Goal: Entertainment & Leisure: Browse casually

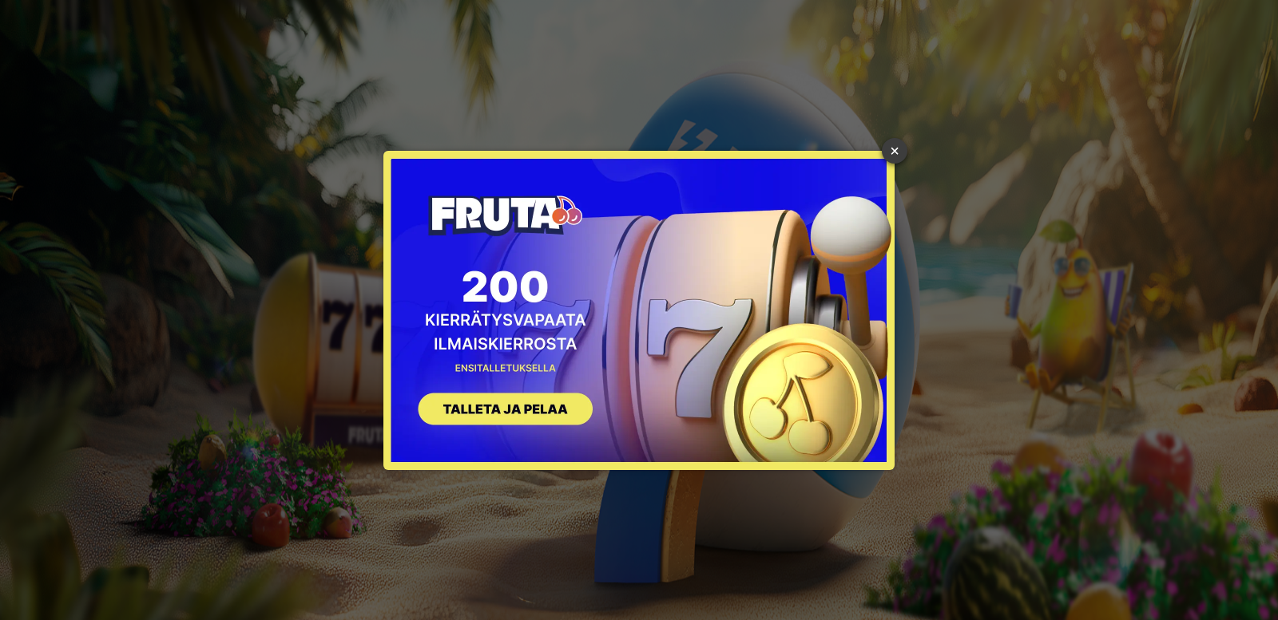
click at [894, 151] on link "×" at bounding box center [895, 151] width 26 height 26
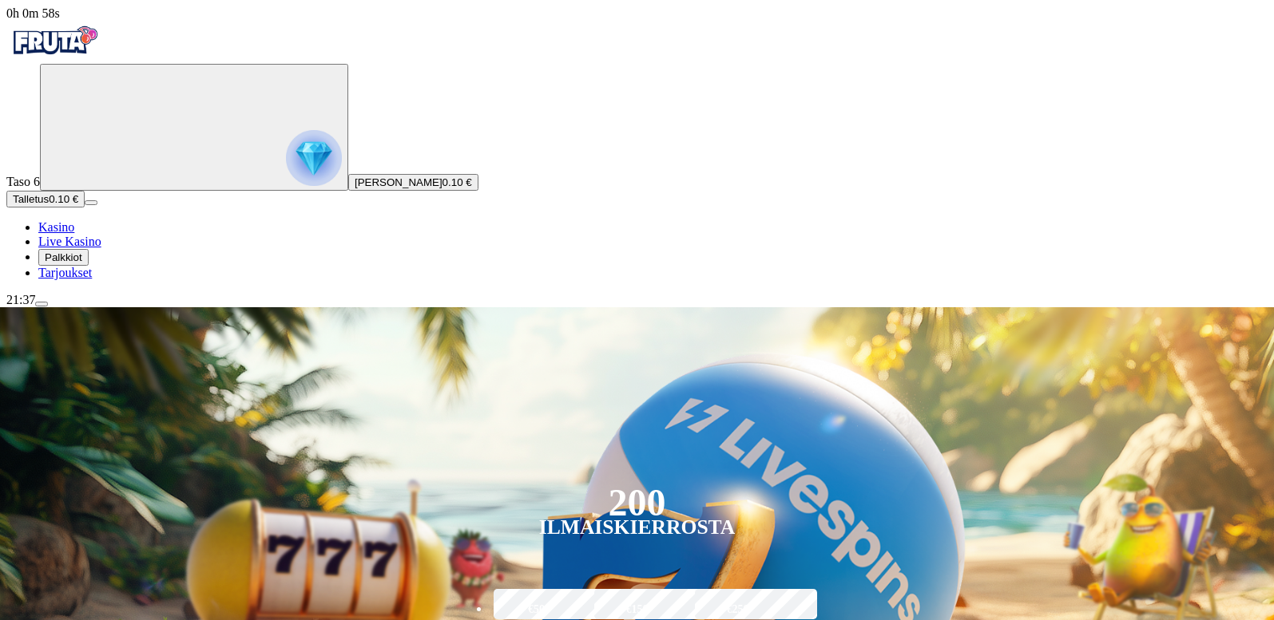
drag, startPoint x: 815, startPoint y: 517, endPoint x: 86, endPoint y: 484, distance: 729.8
click at [86, 279] on span "Tarjoukset" at bounding box center [65, 273] width 54 height 14
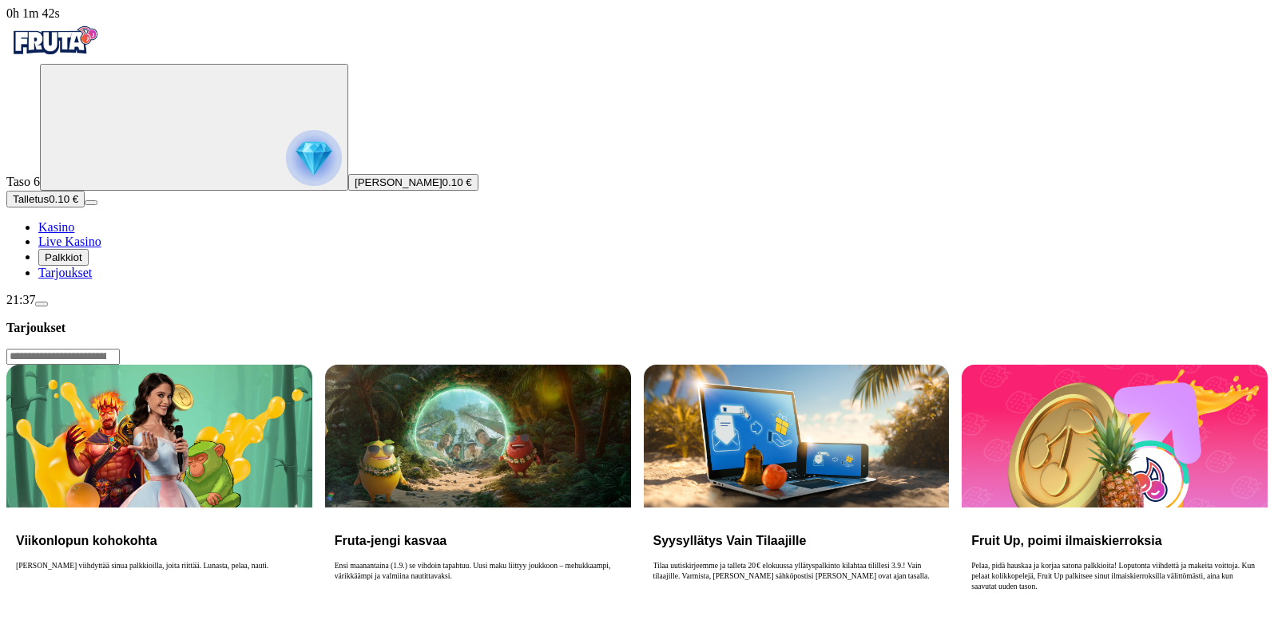
click at [92, 279] on span "Tarjoukset" at bounding box center [65, 273] width 54 height 14
click at [89, 266] on button "Palkkiot" at bounding box center [63, 257] width 50 height 17
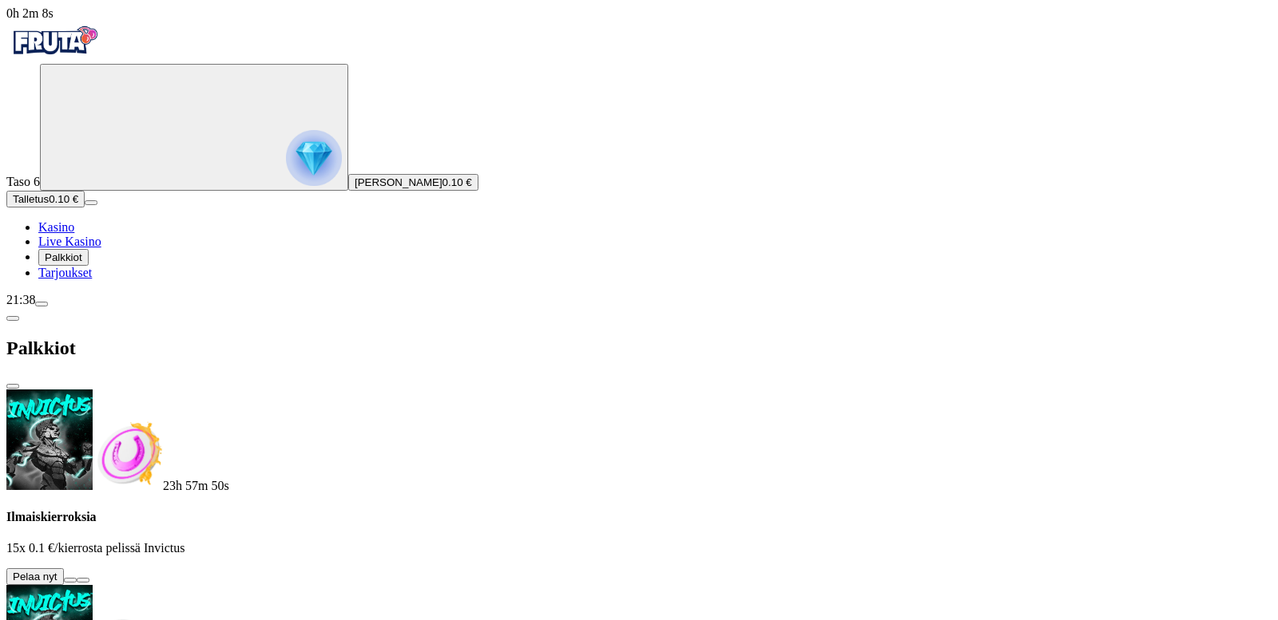
click at [77, 578] on button at bounding box center [70, 580] width 13 height 5
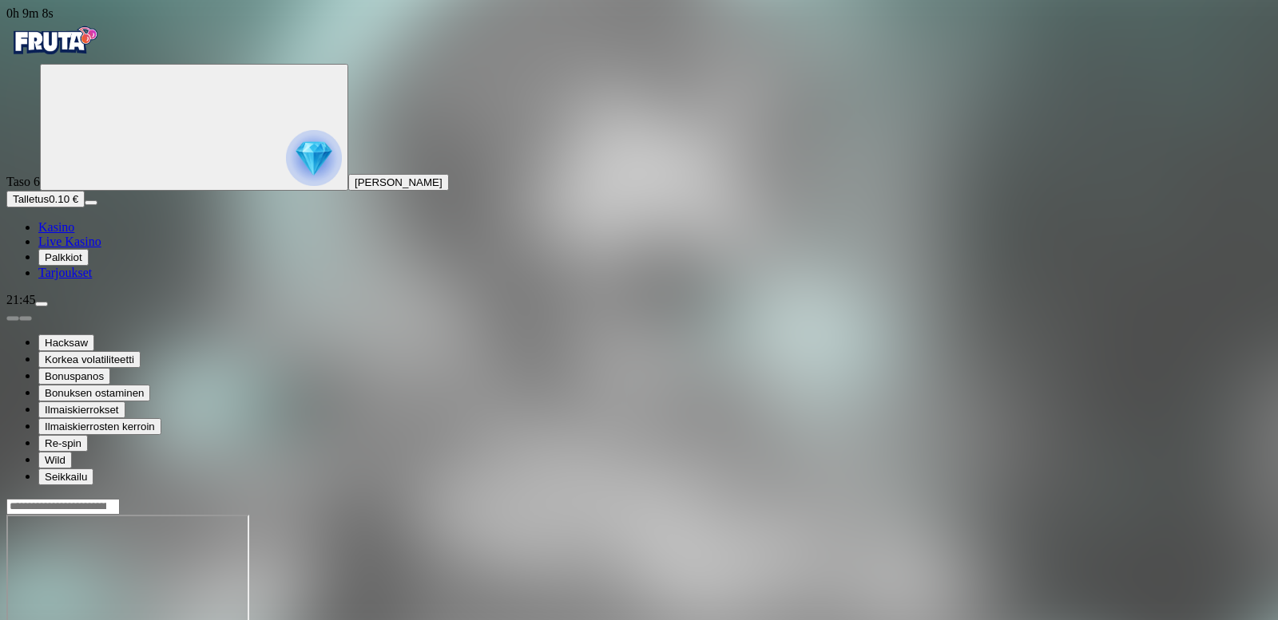
click at [286, 168] on img "Primary" at bounding box center [314, 158] width 56 height 56
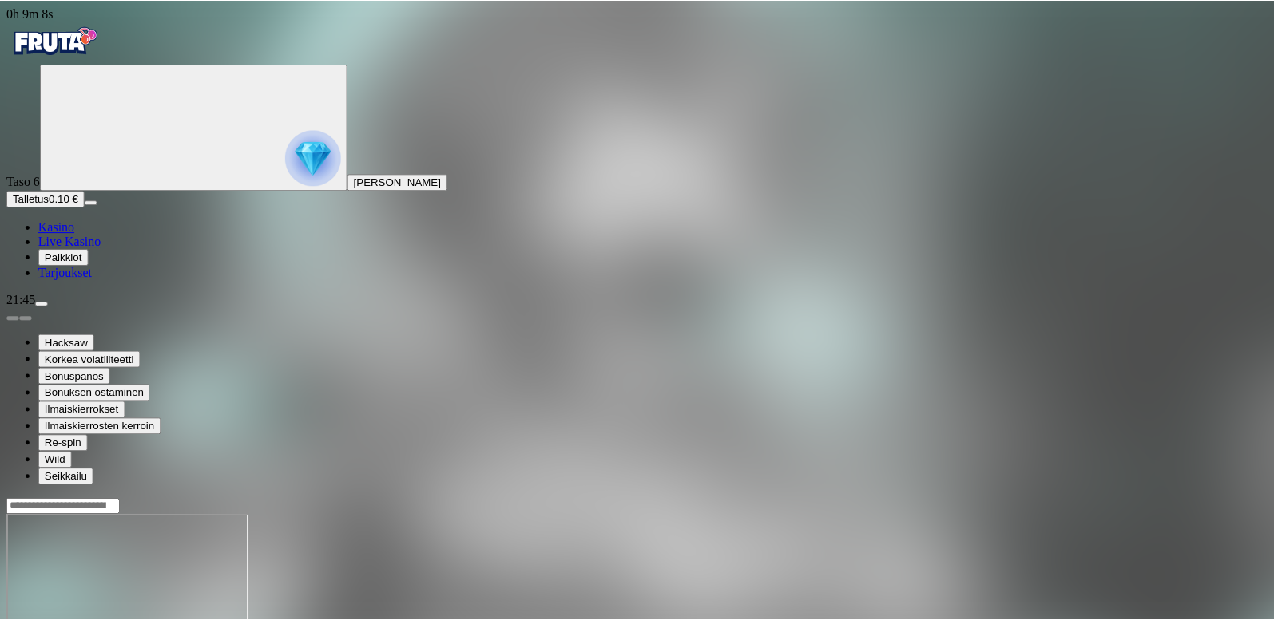
scroll to position [110, 0]
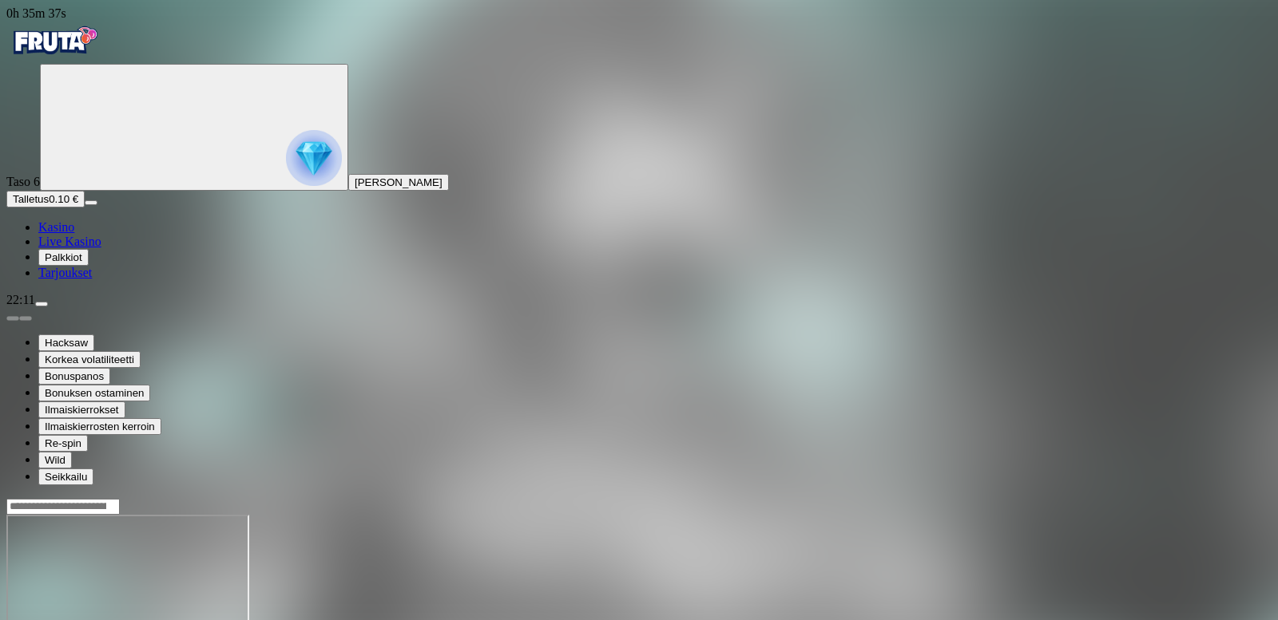
click at [92, 279] on link "Tarjoukset" at bounding box center [65, 273] width 54 height 14
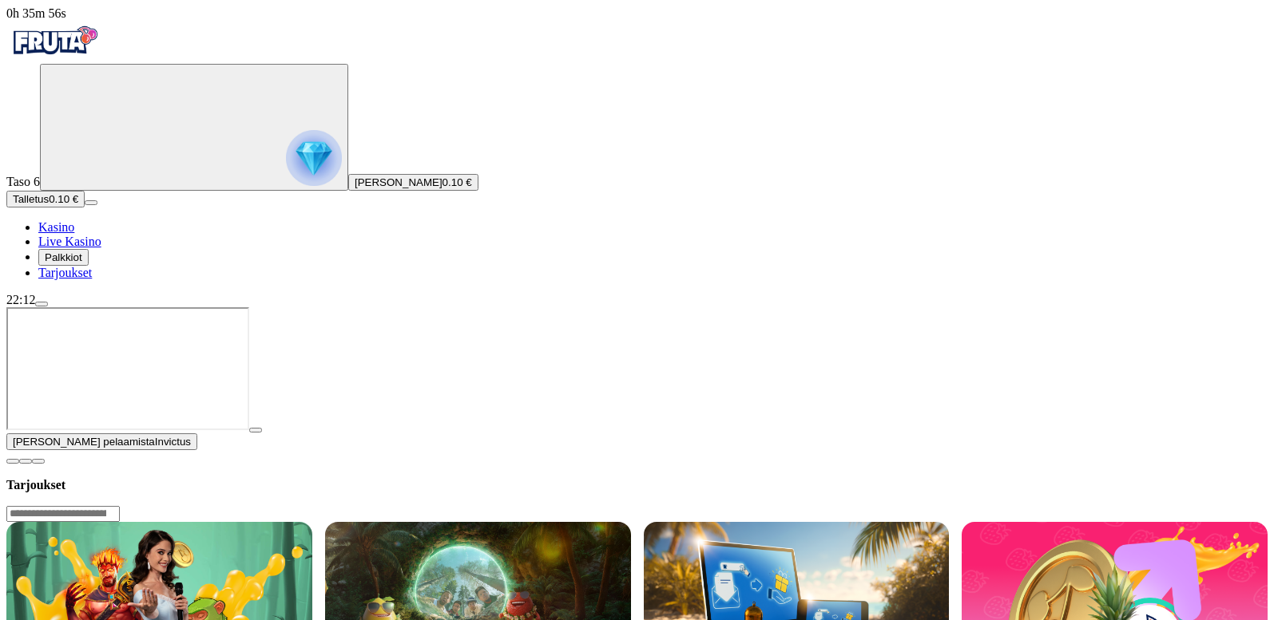
drag, startPoint x: 117, startPoint y: 486, endPoint x: 31, endPoint y: 620, distance: 159.5
